Goal: Task Accomplishment & Management: Use online tool/utility

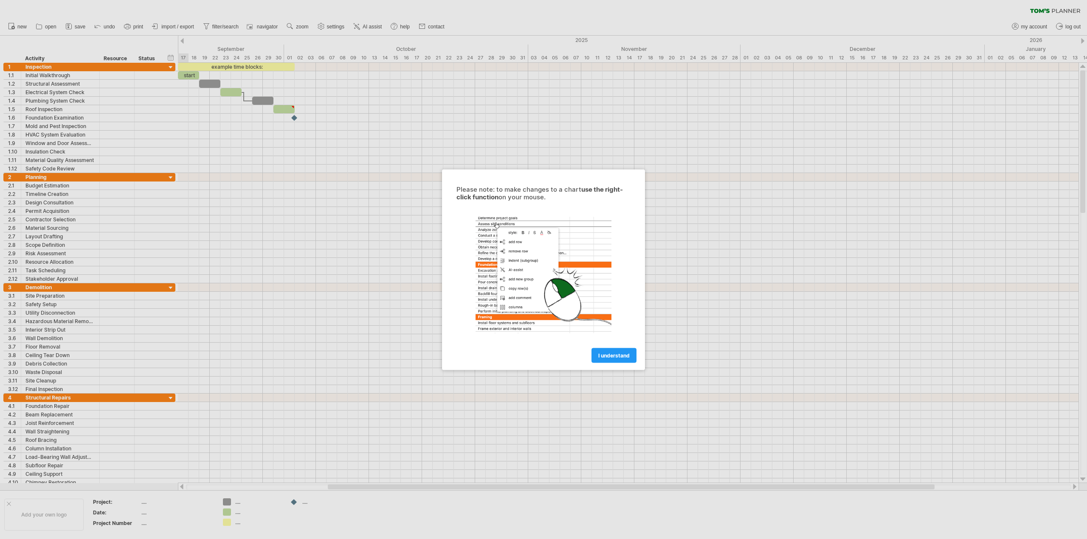
drag, startPoint x: 607, startPoint y: 357, endPoint x: 597, endPoint y: 355, distance: 9.9
click at [607, 357] on span "I understand" at bounding box center [613, 355] width 31 height 6
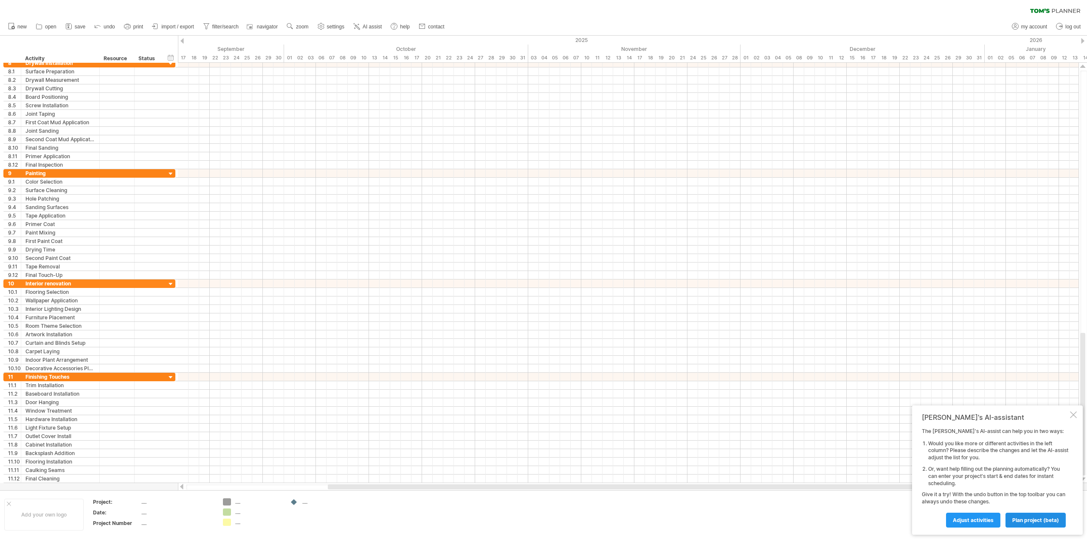
click at [1030, 522] on span "plan project (beta)" at bounding box center [1035, 520] width 47 height 6
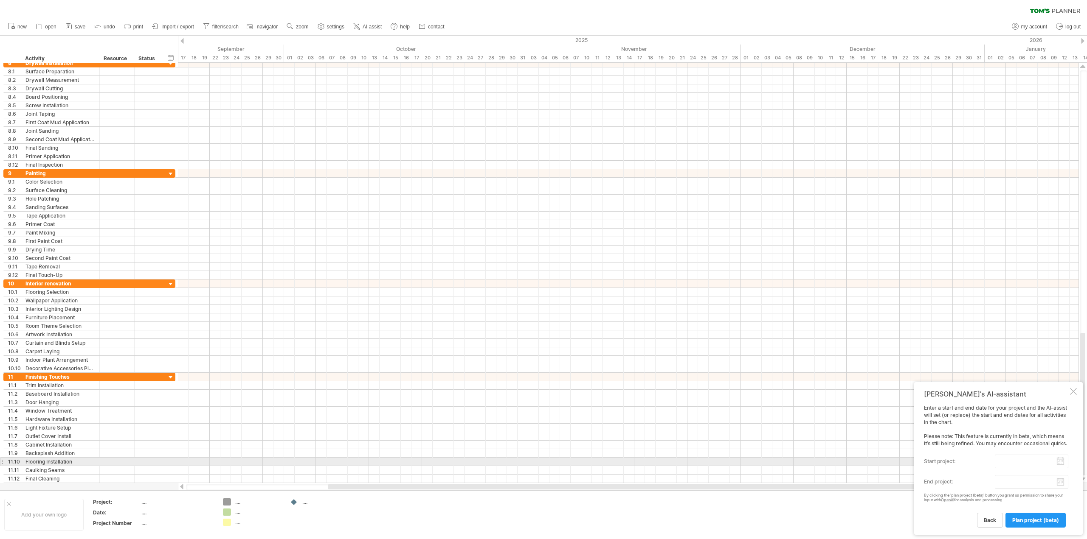
click at [1015, 462] on input "start project:" at bounding box center [1030, 462] width 73 height 14
click at [938, 471] on link "previous" at bounding box center [937, 470] width 6 height 6
click at [988, 495] on link "1" at bounding box center [988, 494] width 4 height 8
type input "********"
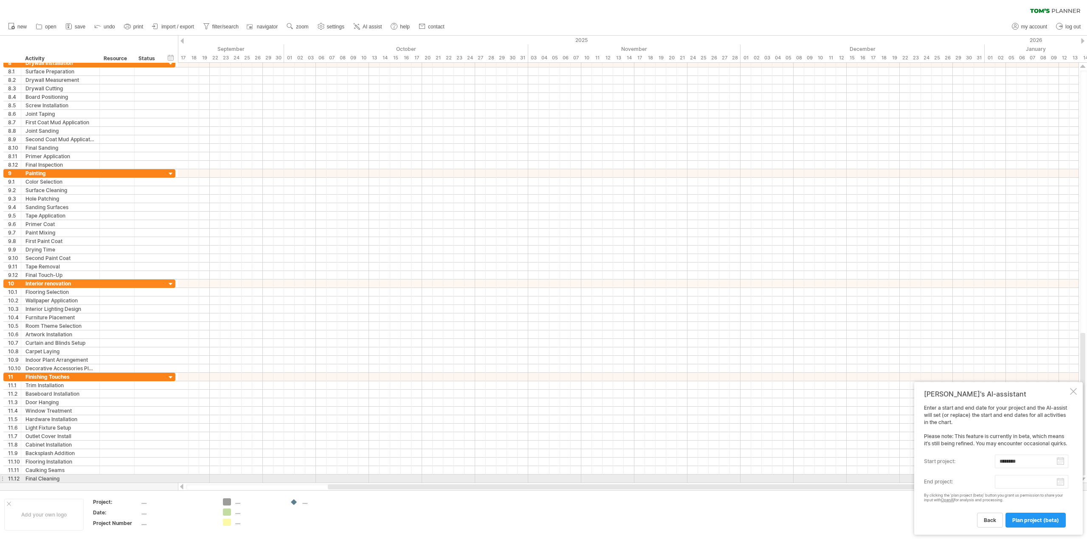
click at [1042, 483] on body "progress(100%) Trying to reach [DOMAIN_NAME] Connected again... 0% clear filter…" at bounding box center [543, 270] width 1087 height 541
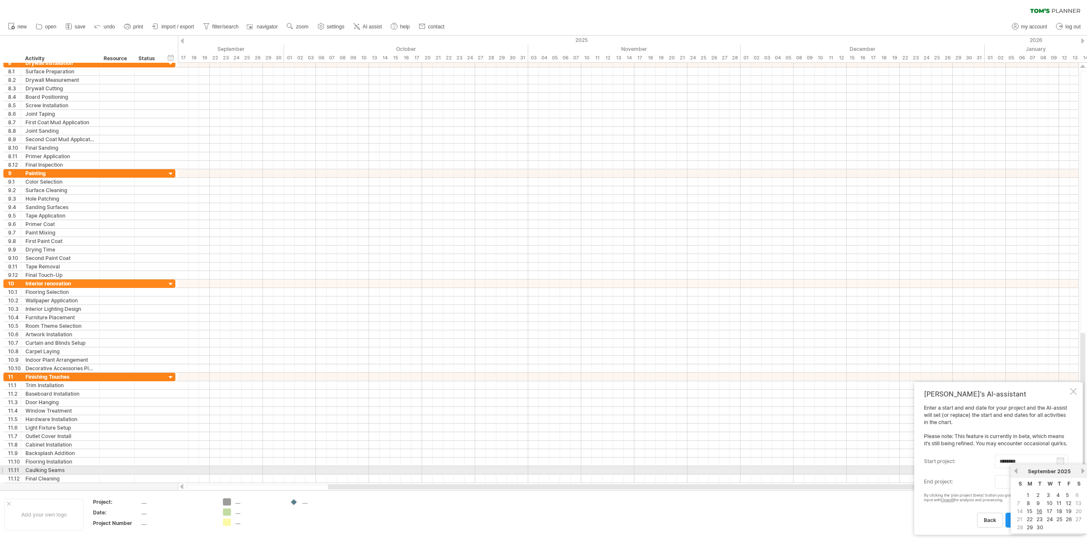
click at [1083, 472] on link "next" at bounding box center [1082, 471] width 6 height 6
click at [1029, 494] on link "1" at bounding box center [1027, 496] width 4 height 8
type input "********"
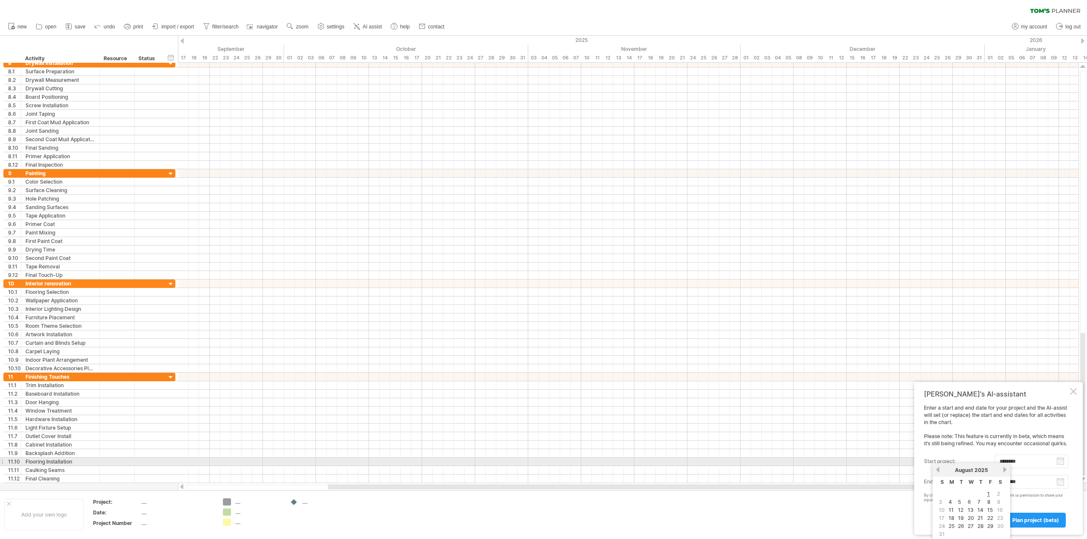
click at [1058, 461] on input "********" at bounding box center [1030, 462] width 73 height 14
click at [1005, 470] on link "next" at bounding box center [1004, 470] width 6 height 6
click at [951, 495] on link "1" at bounding box center [949, 494] width 4 height 8
type input "********"
click at [1031, 521] on span "plan project (beta)" at bounding box center [1035, 520] width 47 height 6
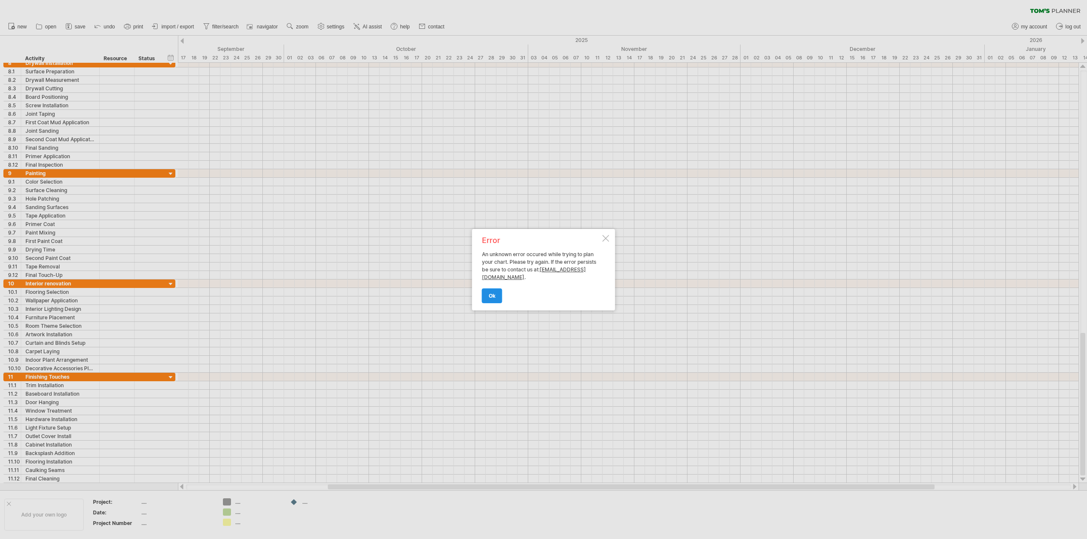
click at [492, 295] on span "ok" at bounding box center [492, 296] width 7 height 6
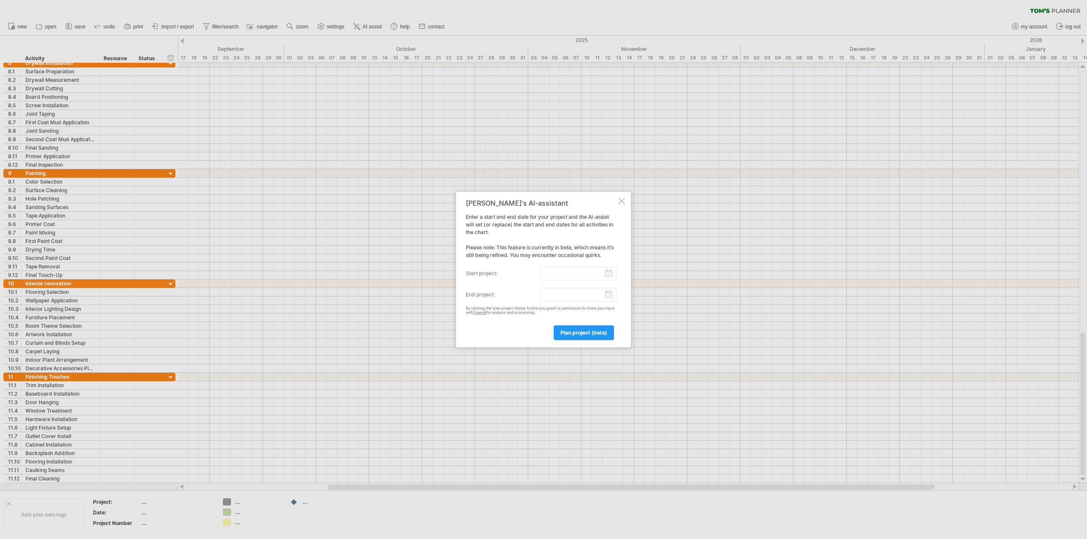
click at [621, 202] on div at bounding box center [621, 201] width 7 height 7
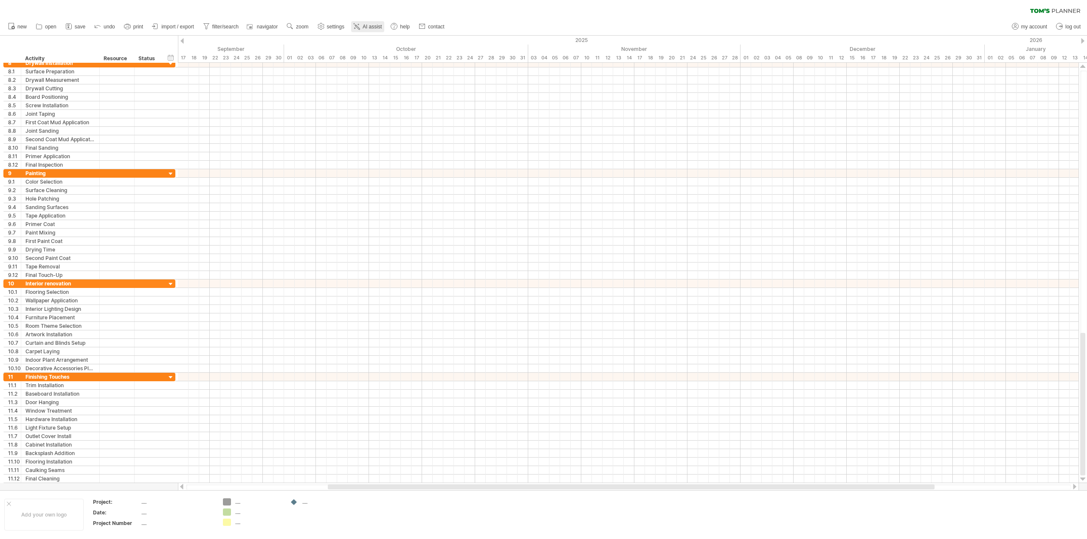
click at [369, 29] on span "AI assist" at bounding box center [371, 27] width 19 height 6
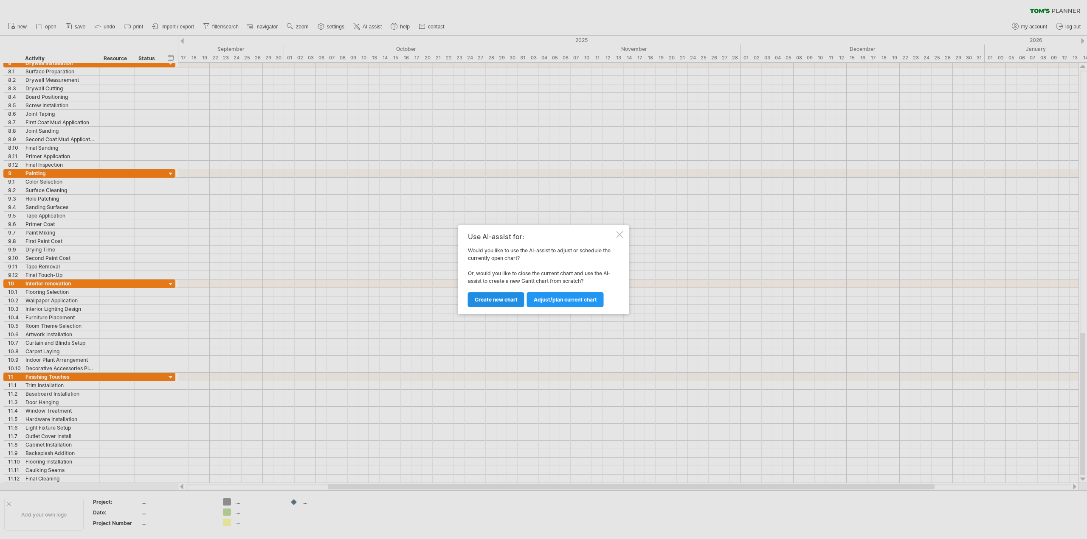
click at [494, 301] on span "Create new chart" at bounding box center [496, 300] width 43 height 6
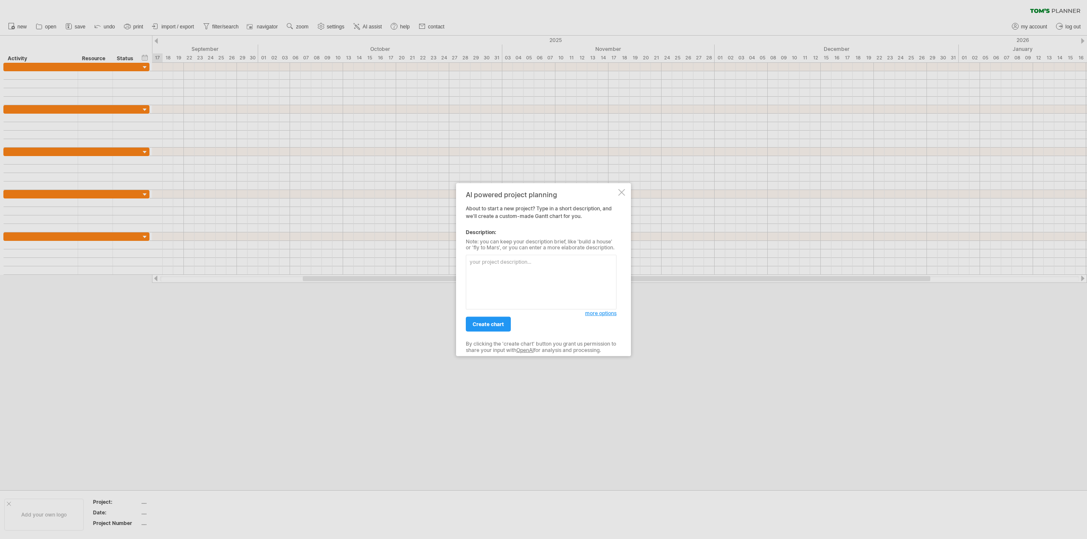
click at [539, 266] on textarea at bounding box center [541, 282] width 151 height 55
paste textarea "We are remodeling our kitchen and need a [PERSON_NAME] chart template for the p…"
type textarea "We are remodeling our kitchen and need a [PERSON_NAME] chart template for the p…"
click at [482, 326] on span "create chart" at bounding box center [487, 324] width 31 height 6
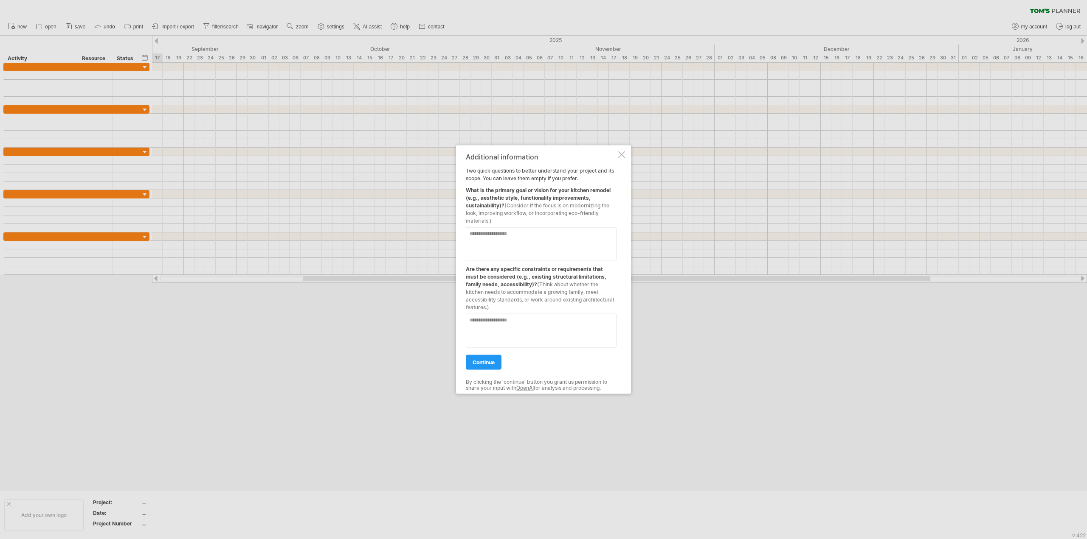
click at [524, 237] on textarea at bounding box center [541, 244] width 151 height 34
type textarea "**********"
click at [520, 319] on textarea at bounding box center [541, 331] width 151 height 34
type textarea "**********"
click at [479, 361] on span "continue" at bounding box center [483, 362] width 22 height 6
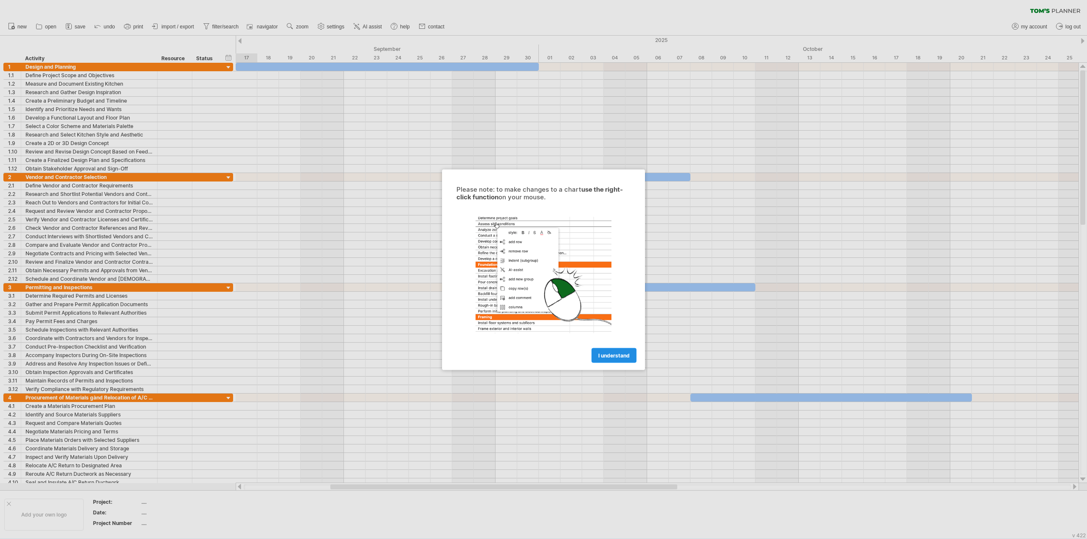
click at [614, 355] on span "I understand" at bounding box center [613, 355] width 31 height 6
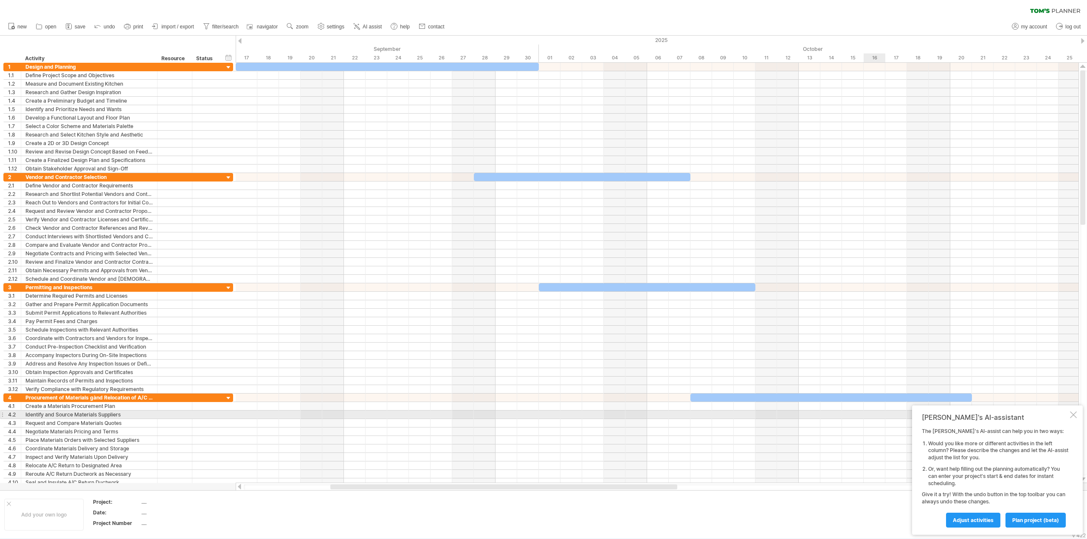
click at [1073, 413] on div at bounding box center [1073, 415] width 7 height 7
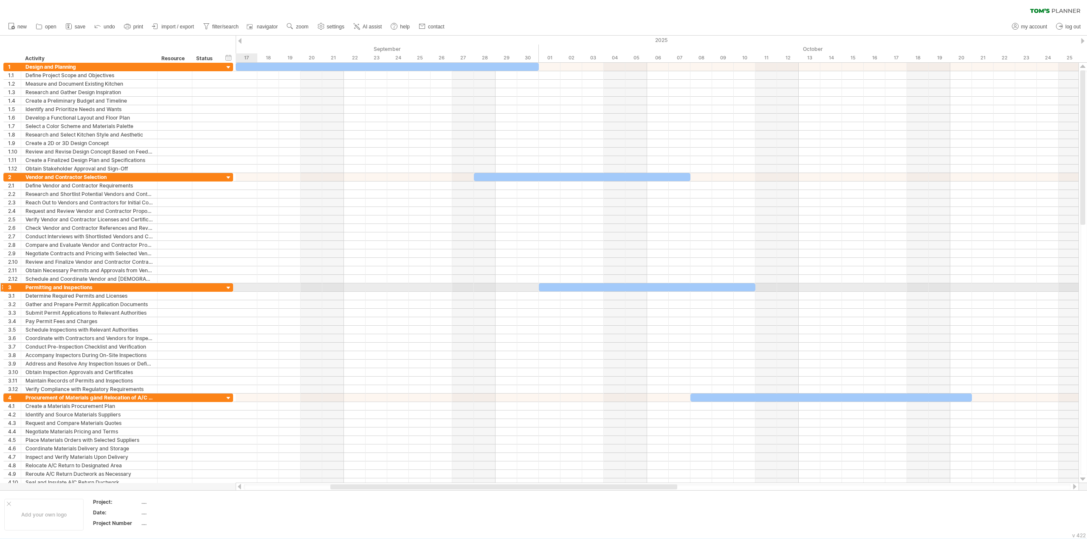
click at [4, 287] on div "3" at bounding box center [12, 288] width 17 height 8
click at [3, 287] on div at bounding box center [1, 287] width 3 height 9
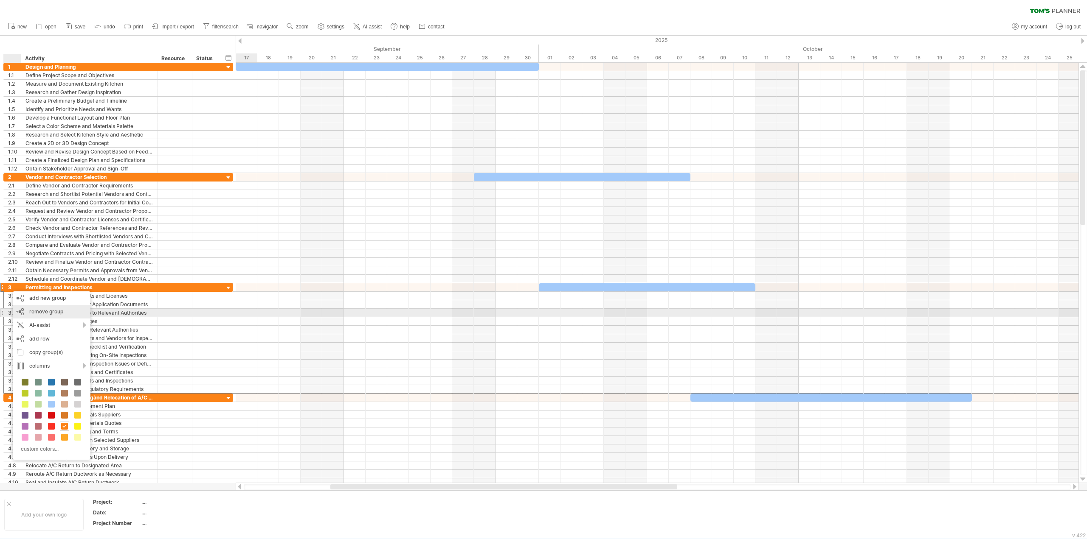
click at [42, 312] on span "remove group" at bounding box center [46, 312] width 34 height 6
